Goal: Task Accomplishment & Management: Complete application form

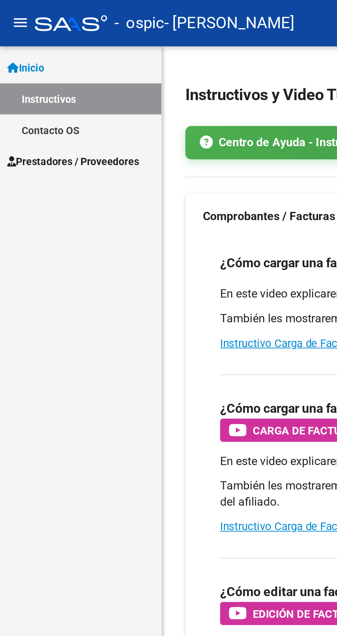
click at [66, 76] on span "Prestadores / Proveedores" at bounding box center [34, 77] width 63 height 8
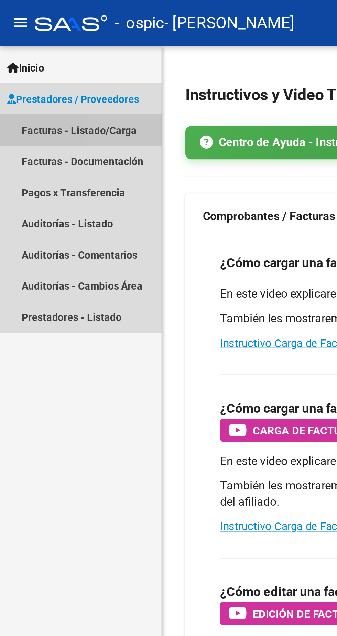
click at [63, 67] on link "Facturas - Listado/Carga" at bounding box center [38, 61] width 77 height 15
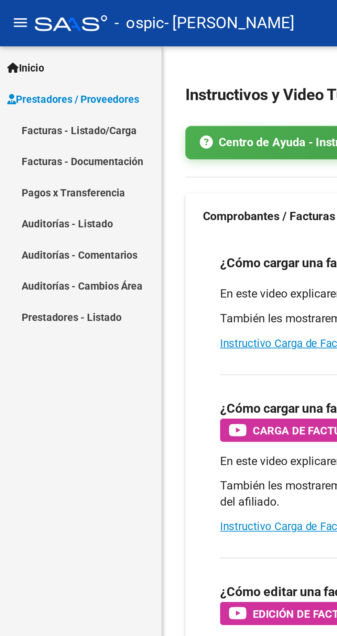
click at [53, 65] on link "Facturas - Listado/Carga" at bounding box center [38, 61] width 77 height 15
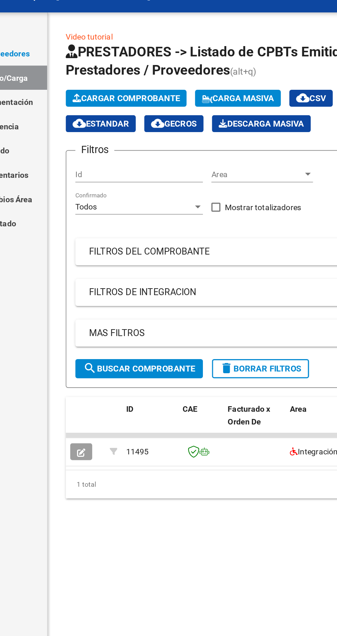
click at [86, 324] on div "Video tutorial PRESTADORES -> Listado de CPBTs Emitidos por Prestadores / Prove…" at bounding box center [207, 181] width 260 height 318
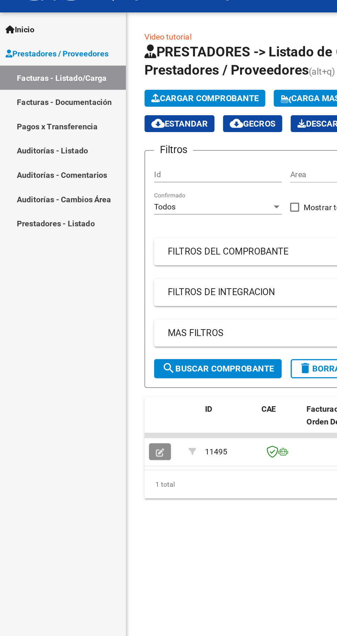
click at [97, 290] on icon "button" at bounding box center [97, 289] width 5 height 5
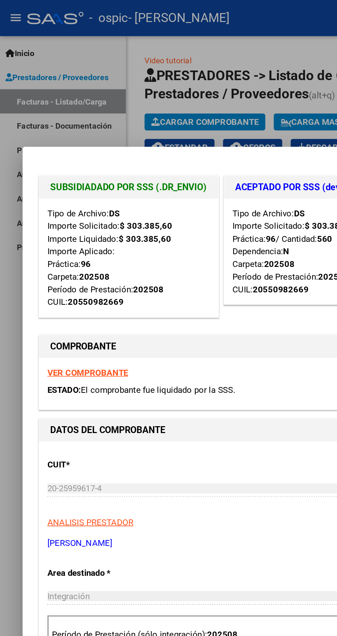
click at [13, 323] on div at bounding box center [168, 318] width 337 height 636
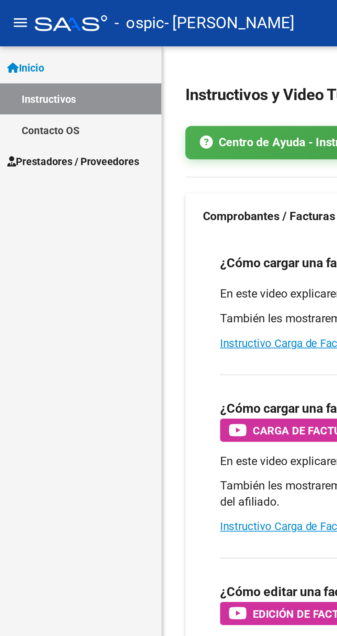
click at [56, 81] on link "Prestadores / Proveedores" at bounding box center [38, 76] width 77 height 15
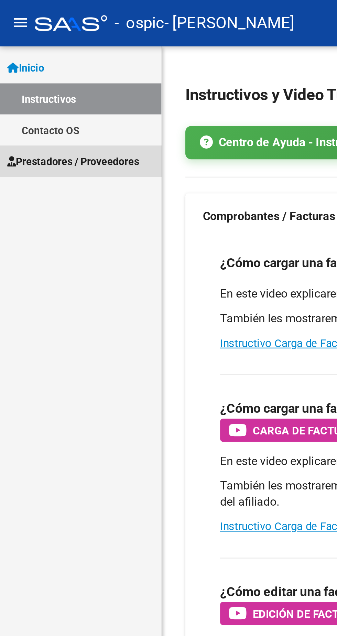
click at [56, 80] on span "Prestadores / Proveedores" at bounding box center [34, 77] width 63 height 8
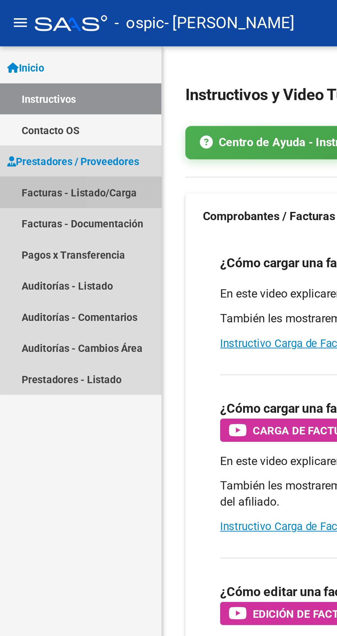
click at [55, 92] on link "Facturas - Listado/Carga" at bounding box center [38, 91] width 77 height 15
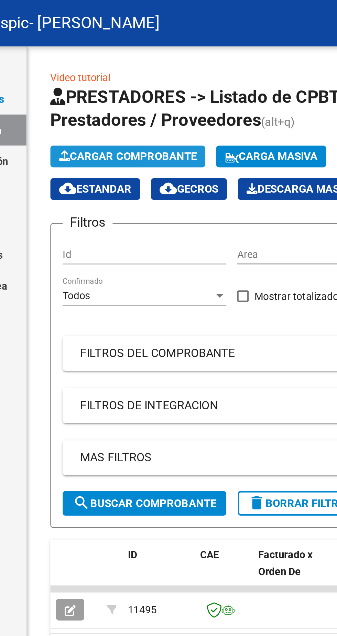
click at [146, 75] on span "Cargar Comprobante" at bounding box center [124, 74] width 65 height 6
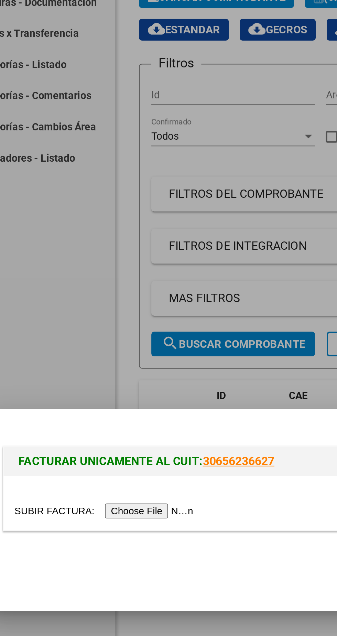
click at [101, 322] on input "file" at bounding box center [72, 318] width 87 height 7
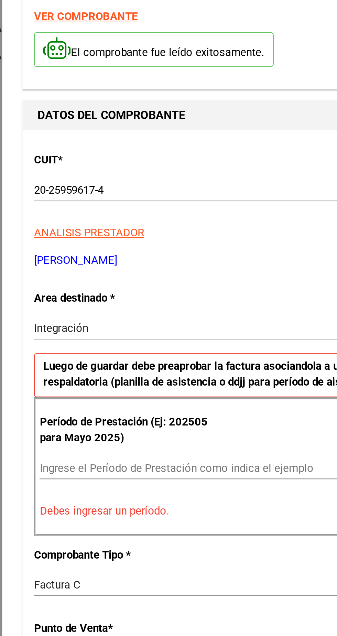
scroll to position [2, 0]
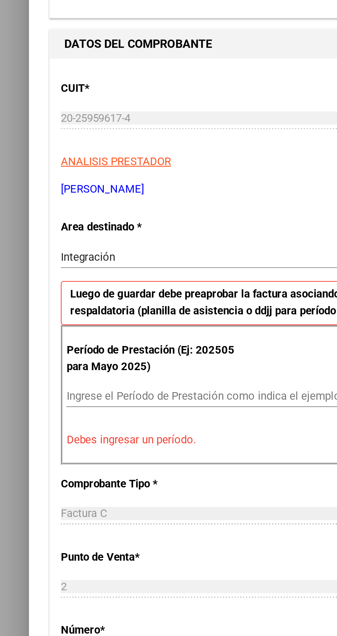
click at [102, 273] on div "Integración" at bounding box center [122, 276] width 186 height 6
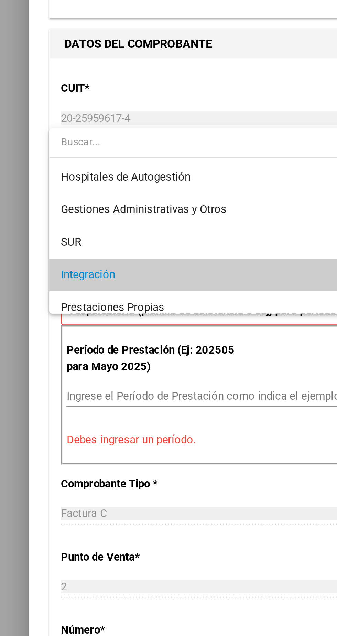
scroll to position [25, 0]
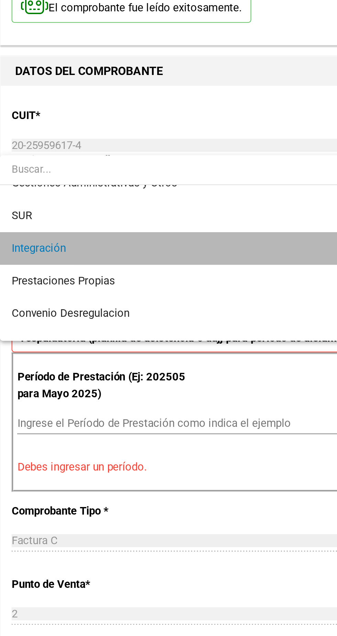
click at [122, 261] on span "Integración" at bounding box center [125, 258] width 193 height 15
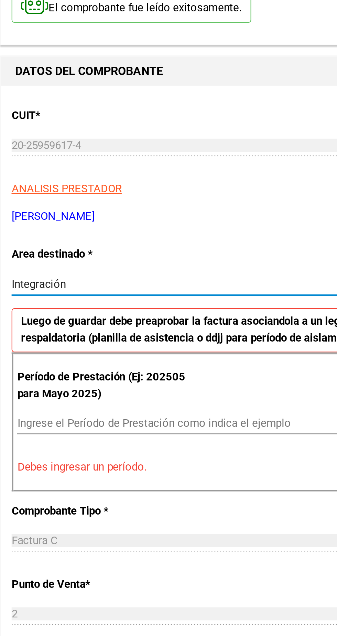
click at [113, 339] on input "Ingrese el Período de Prestación como indica el ejemplo" at bounding box center [126, 342] width 189 height 6
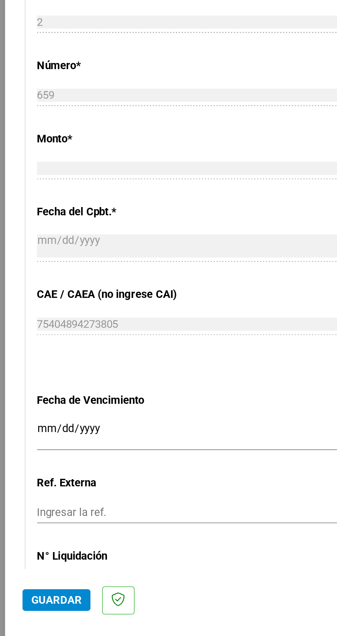
scroll to position [169, 0]
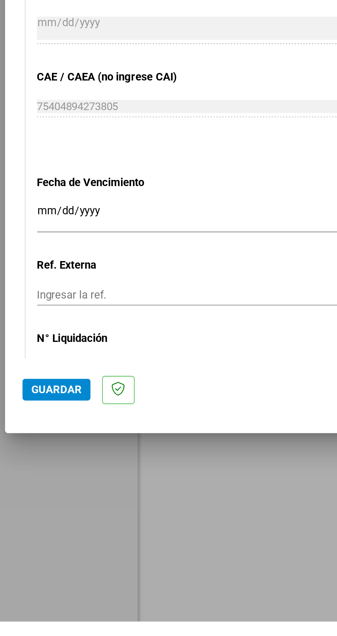
type input "202509"
click at [140, 438] on input "Ingresar la fecha" at bounding box center [125, 443] width 193 height 11
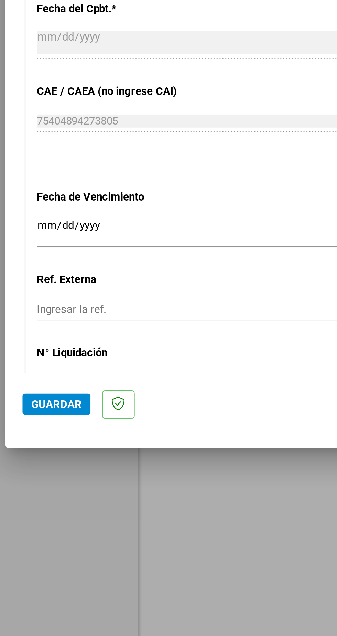
scroll to position [0, 0]
click at [138, 438] on input "Ingresar la fecha" at bounding box center [125, 443] width 193 height 11
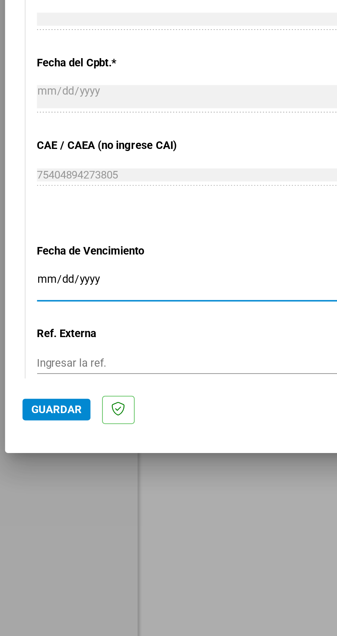
scroll to position [169, 0]
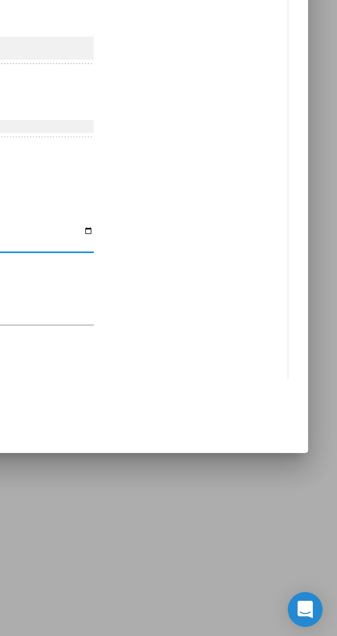
click at [263, 548] on mat-expansion-panel-header "COMENTARIOS" at bounding box center [169, 543] width 290 height 14
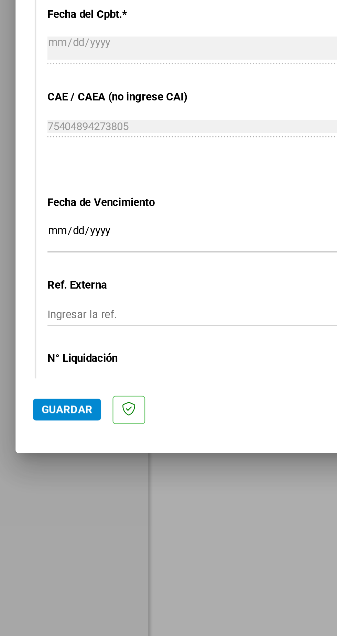
click at [121, 448] on input "Ingresar la fecha" at bounding box center [125, 443] width 193 height 11
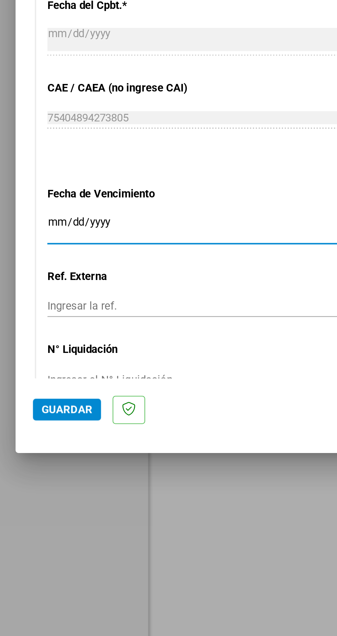
scroll to position [174, 0]
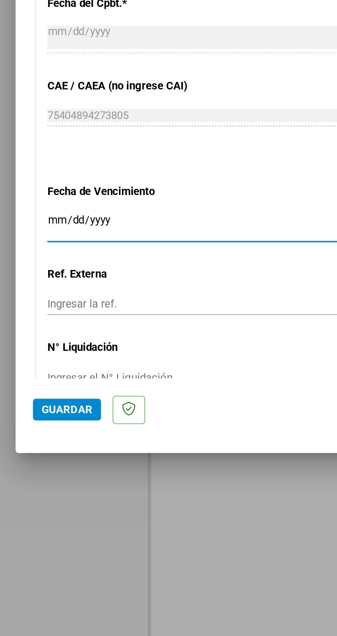
click at [112, 443] on input "Ingresar la fecha" at bounding box center [125, 438] width 193 height 11
type input "[DATE]"
click at [96, 477] on input "Ingresar la ref." at bounding box center [125, 475] width 193 height 6
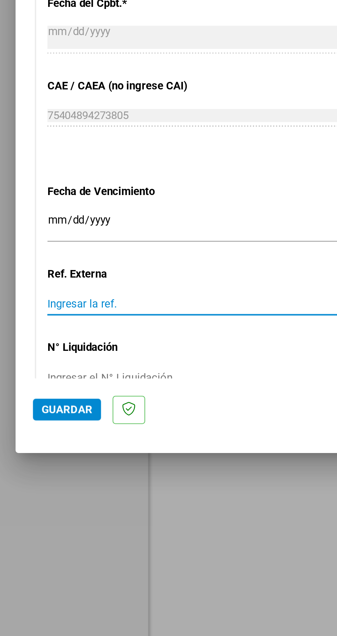
scroll to position [3, 0]
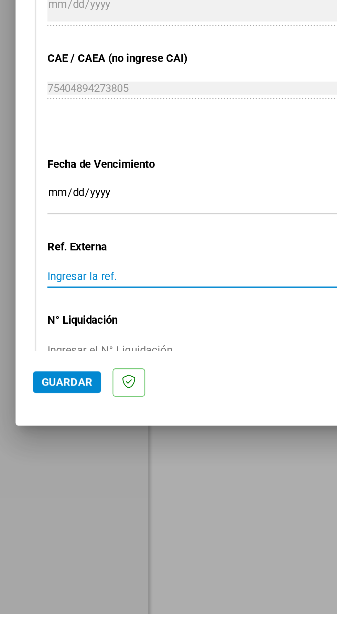
click at [127, 508] on input "Ingresar el N° Liquidación" at bounding box center [125, 511] width 193 height 6
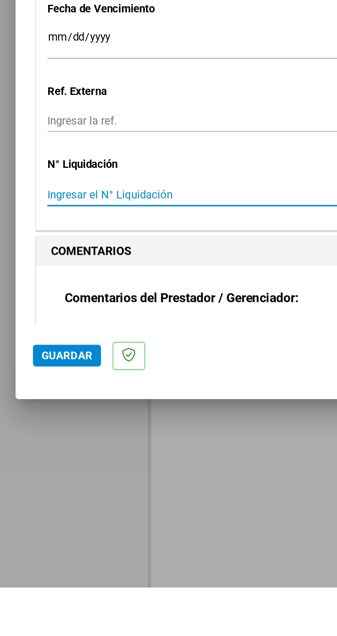
scroll to position [234, 0]
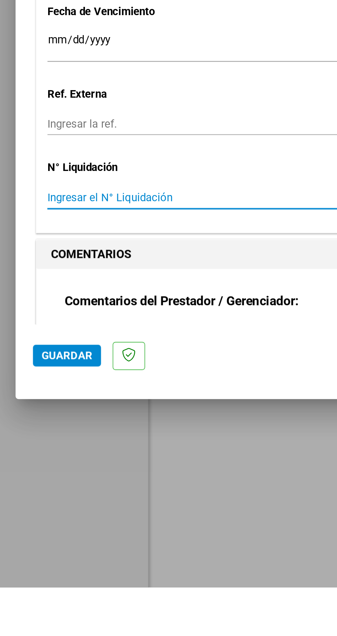
click at [15, 468] on mat-dialog-content "COMPROBANTE VER COMPROBANTE El comprobante fue leído exitosamente. DATOS DEL CO…" at bounding box center [168, 304] width 309 height 413
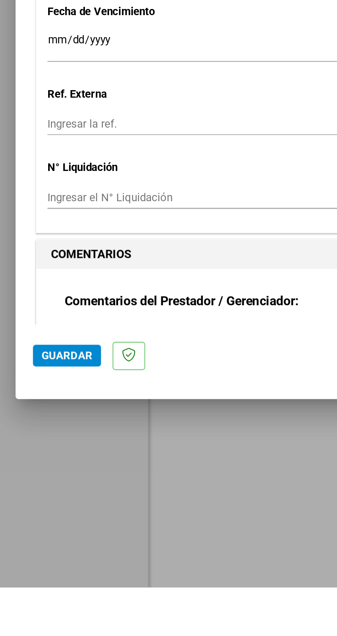
scroll to position [0, 0]
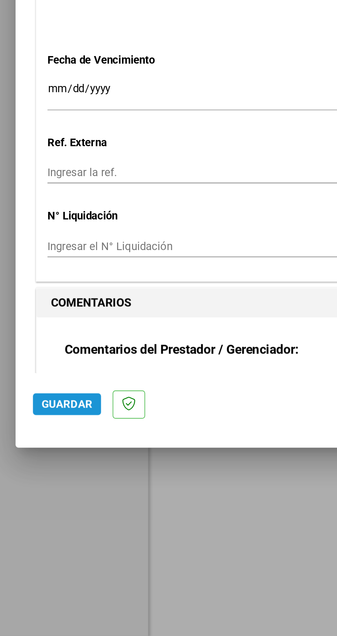
click at [38, 531] on button "Guardar" at bounding box center [38, 526] width 32 height 10
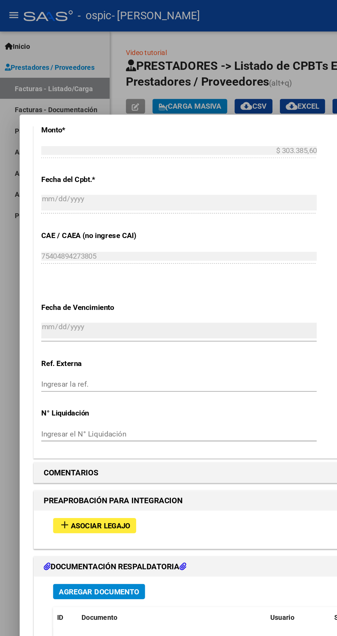
scroll to position [367, 0]
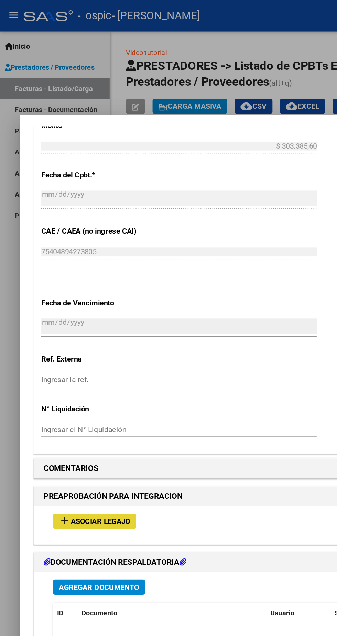
click at [84, 361] on span "Asociar Legajo" at bounding box center [71, 364] width 42 height 6
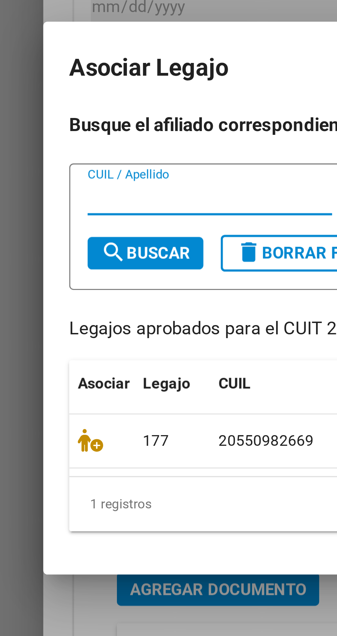
click at [59, 288] on input "CUIL / Apellido" at bounding box center [67, 286] width 78 height 6
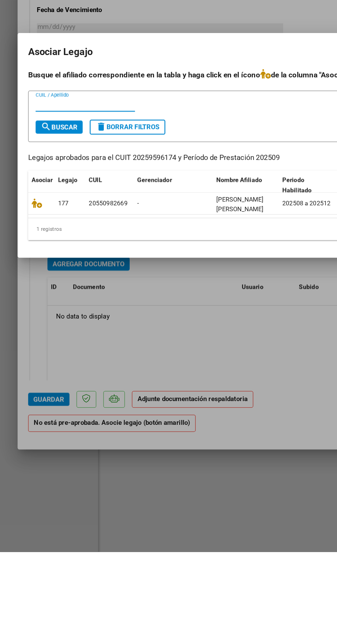
click at [223, 368] on datatable-body-cell "202508 a 202512" at bounding box center [241, 363] width 46 height 17
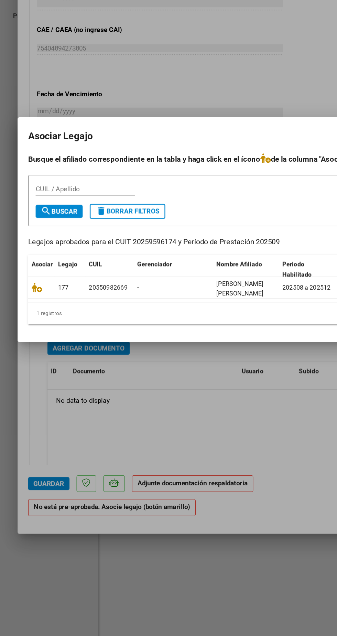
click at [222, 363] on div "202508 a 202512" at bounding box center [241, 363] width 41 height 8
click at [30, 363] on icon at bounding box center [29, 363] width 8 height 8
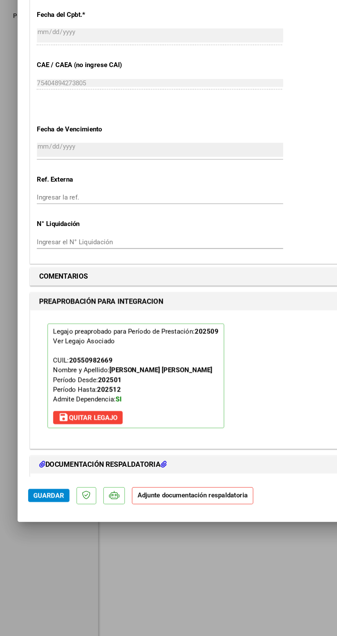
scroll to position [385, 0]
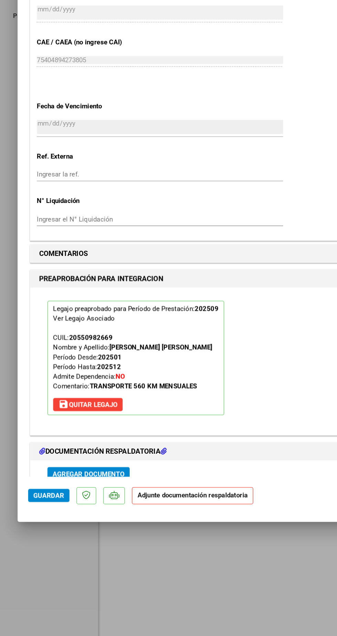
click at [83, 506] on span "Agregar Documento" at bounding box center [69, 509] width 56 height 6
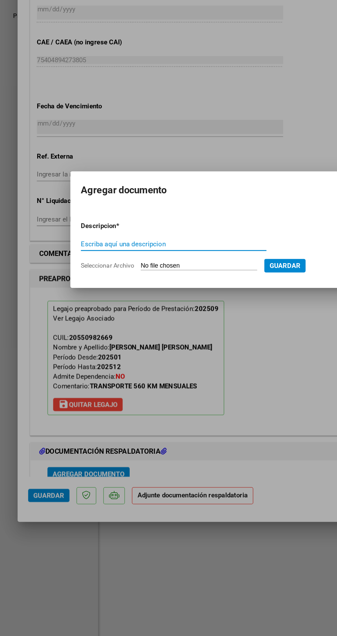
scroll to position [0, 0]
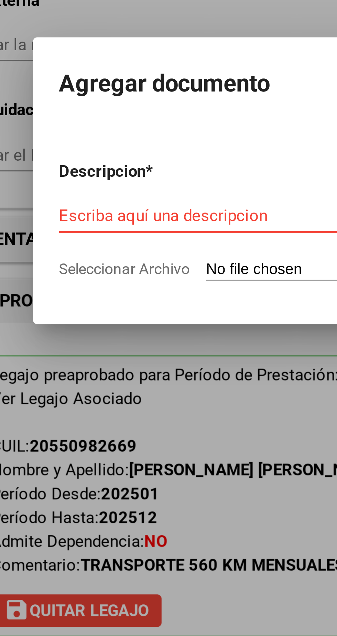
click at [138, 348] on input "Seleccionar Archivo" at bounding box center [155, 346] width 91 height 7
type input "C:\fakepath\IMG-20251015-WA0180.jpg"
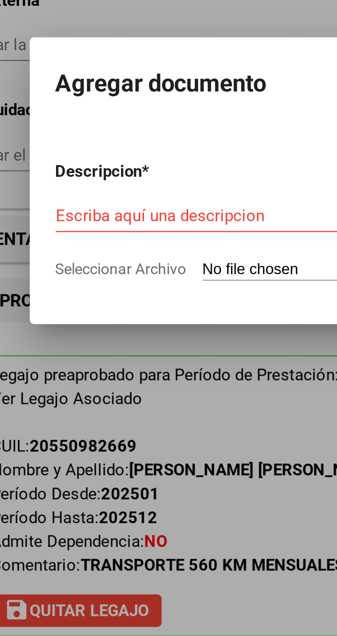
click at [134, 326] on div "Escriba aquí una descripcion" at bounding box center [135, 329] width 147 height 10
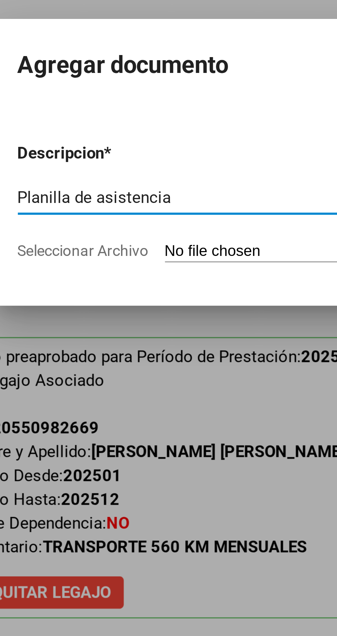
type input "Planilla de asistencia"
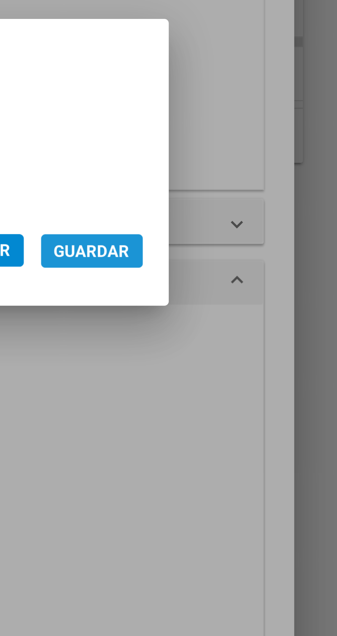
click at [271, 349] on span "Guardar" at bounding box center [259, 346] width 24 height 6
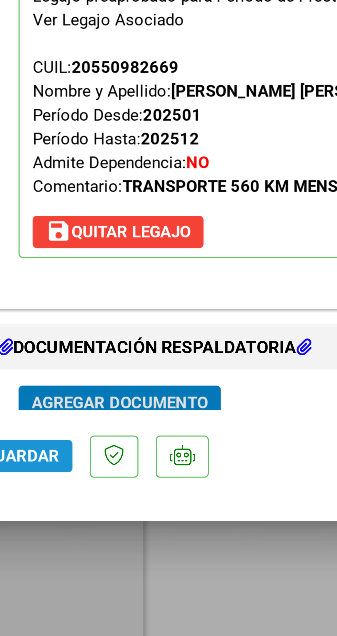
click at [44, 531] on button "Guardar" at bounding box center [38, 526] width 32 height 10
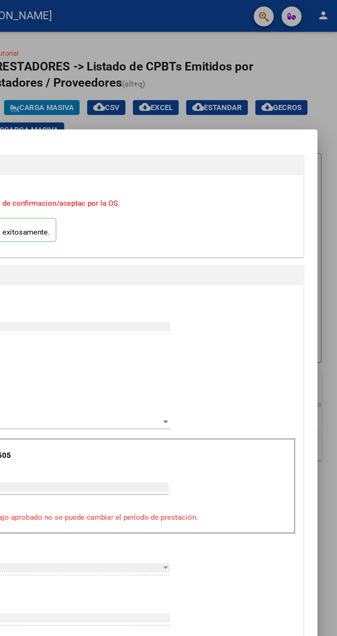
click at [306, 59] on div at bounding box center [168, 318] width 337 height 636
